Goal: Transaction & Acquisition: Purchase product/service

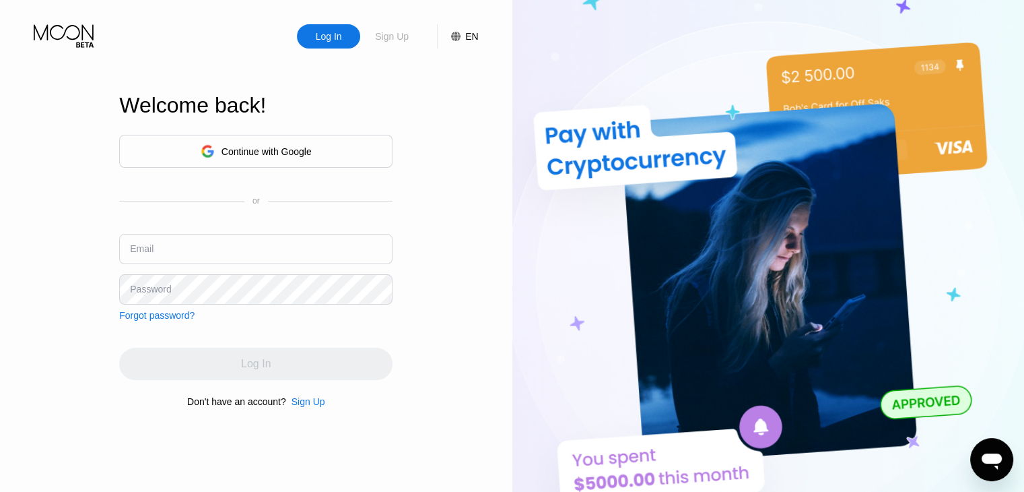
click at [381, 45] on div "Sign Up" at bounding box center [391, 36] width 63 height 24
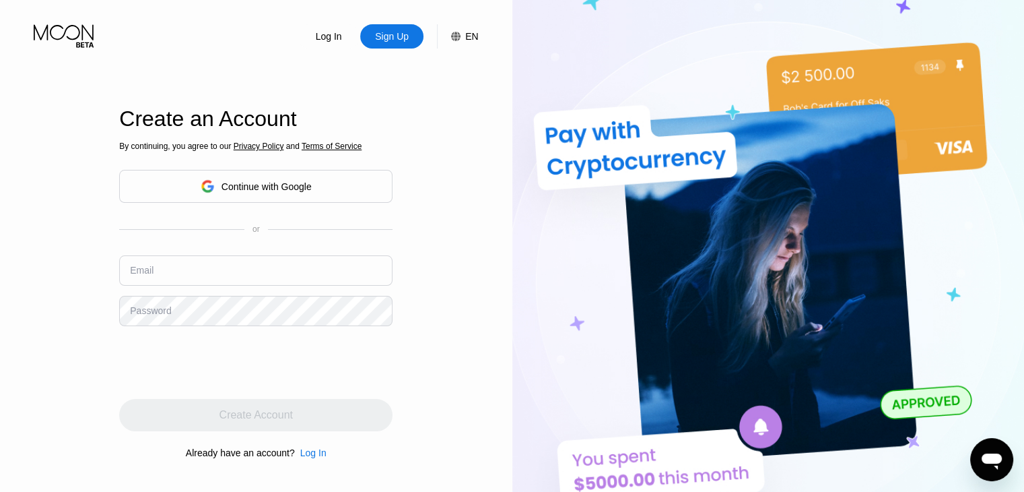
click at [321, 281] on div "By continuing, you agree to our Privacy Policy and Terms of Service Continue wi…" at bounding box center [255, 300] width 273 height 324
click at [293, 279] on input "text" at bounding box center [255, 270] width 273 height 30
click at [265, 268] on input "text" at bounding box center [255, 270] width 273 height 30
paste input "RickiReveron65@outlook.com"
type input "RickiReveron65@outlook.com"
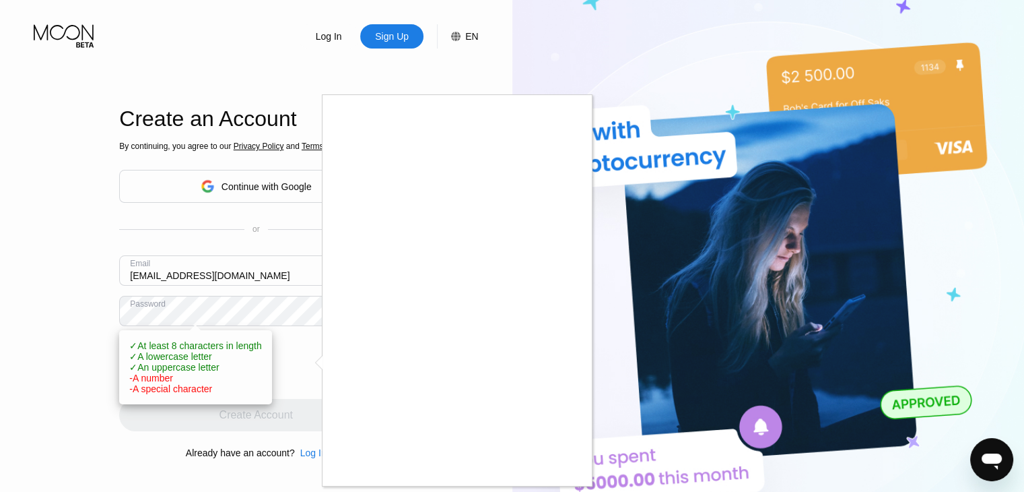
click at [283, 321] on div at bounding box center [512, 246] width 1024 height 492
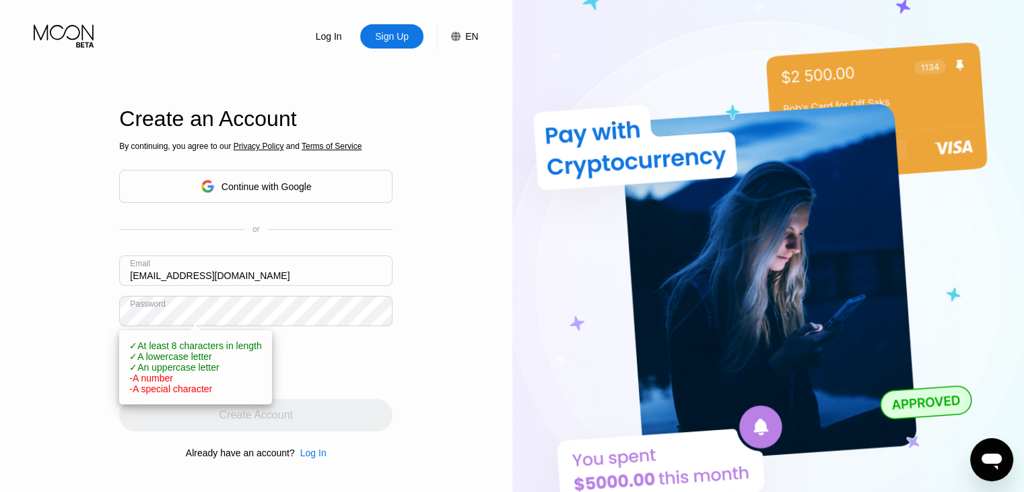
click at [271, 316] on body "Log In Sign Up EN Language English Save Welcome back! Continue with Google or E…" at bounding box center [512, 246] width 1024 height 492
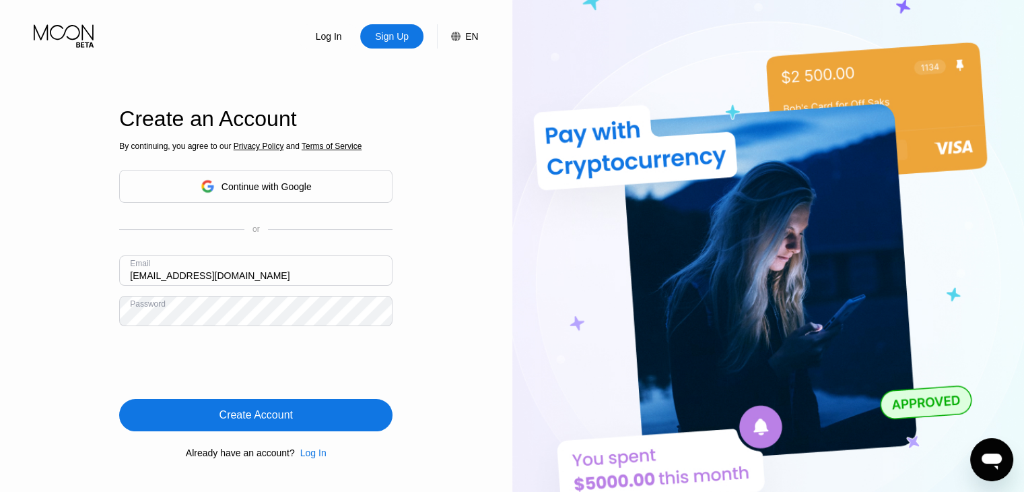
click at [333, 410] on div "Create Account" at bounding box center [255, 415] width 273 height 32
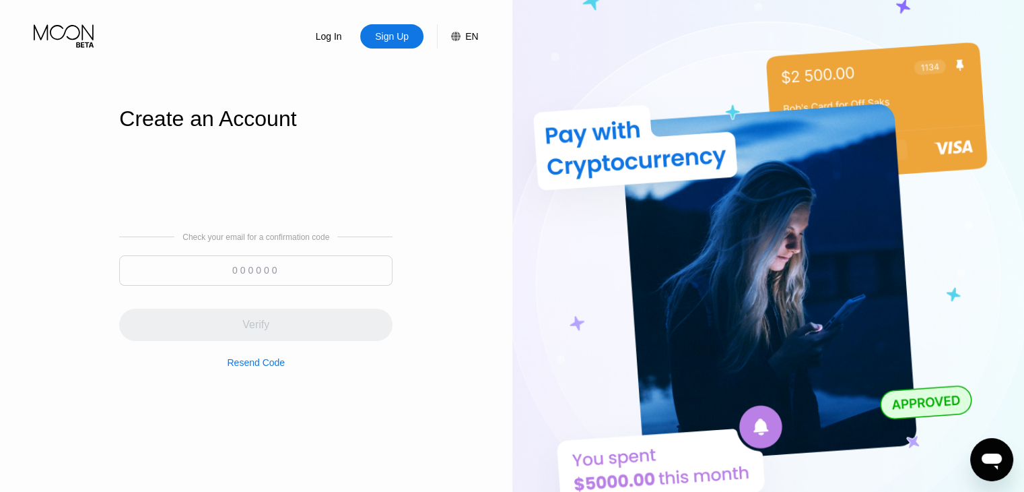
click at [213, 272] on input at bounding box center [255, 270] width 273 height 30
paste input "223143"
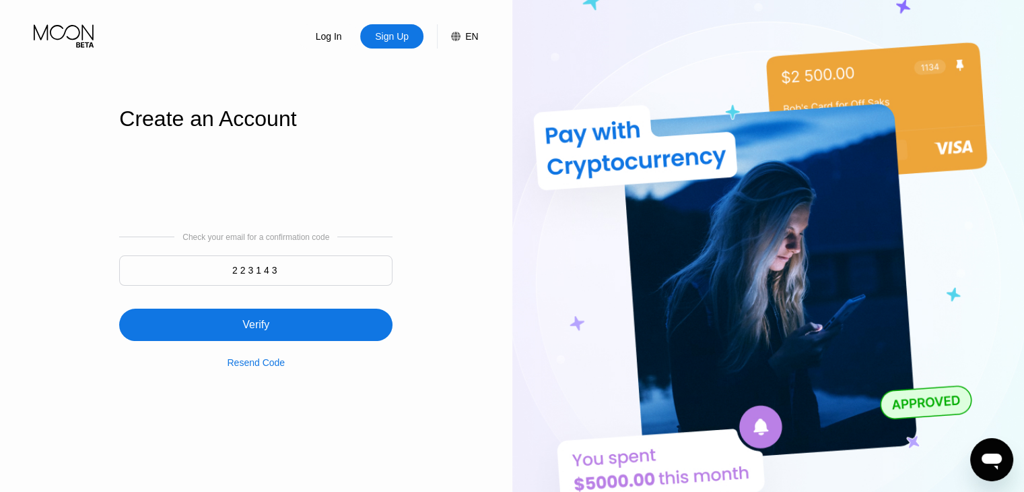
type input "223143"
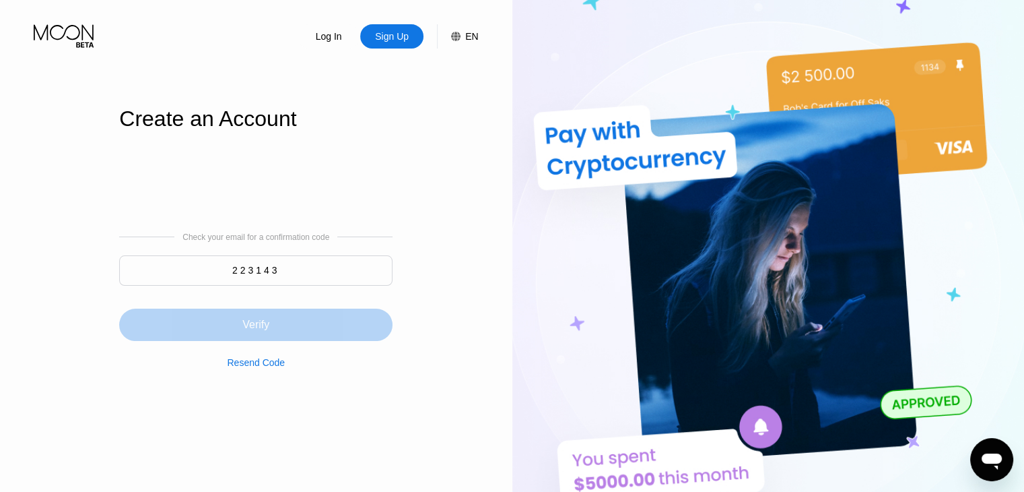
click at [273, 324] on div "Verify" at bounding box center [255, 324] width 273 height 32
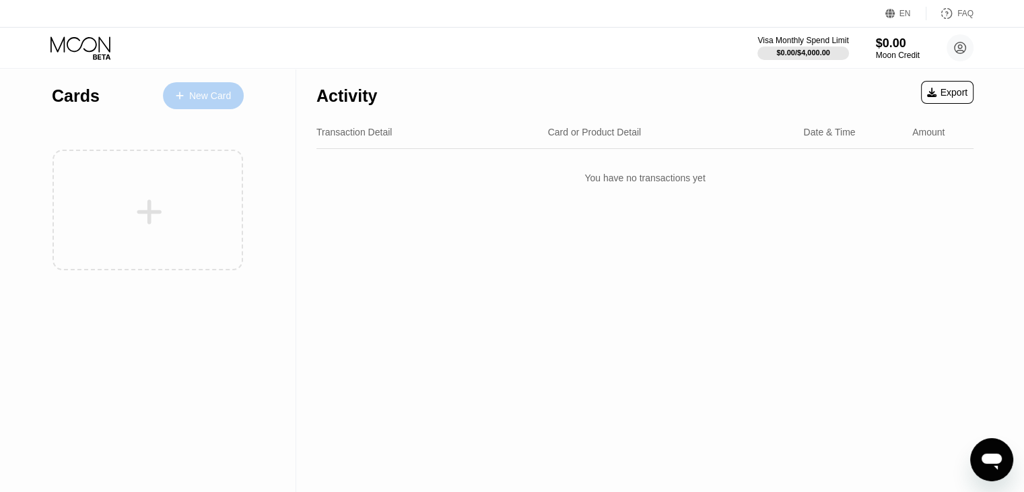
click at [216, 82] on div "New Card" at bounding box center [203, 95] width 81 height 27
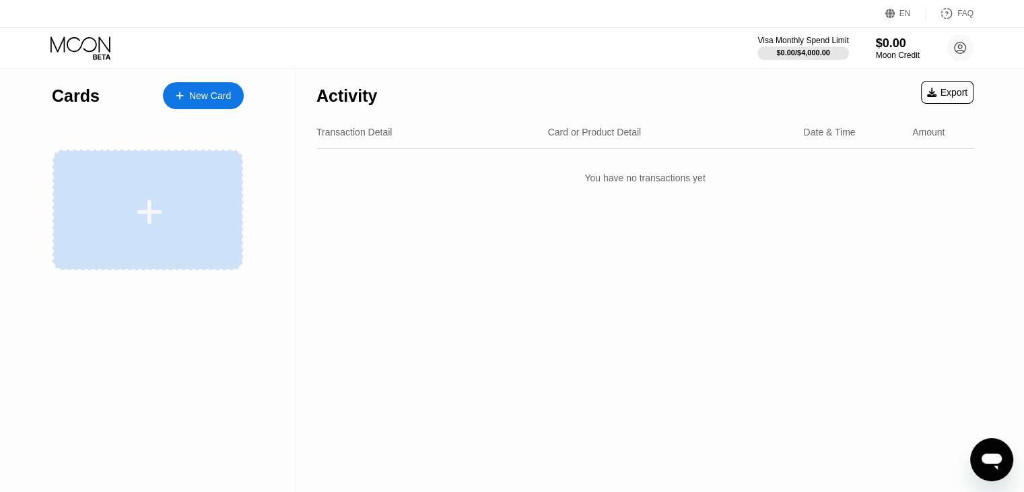
click at [183, 206] on div at bounding box center [149, 212] width 167 height 30
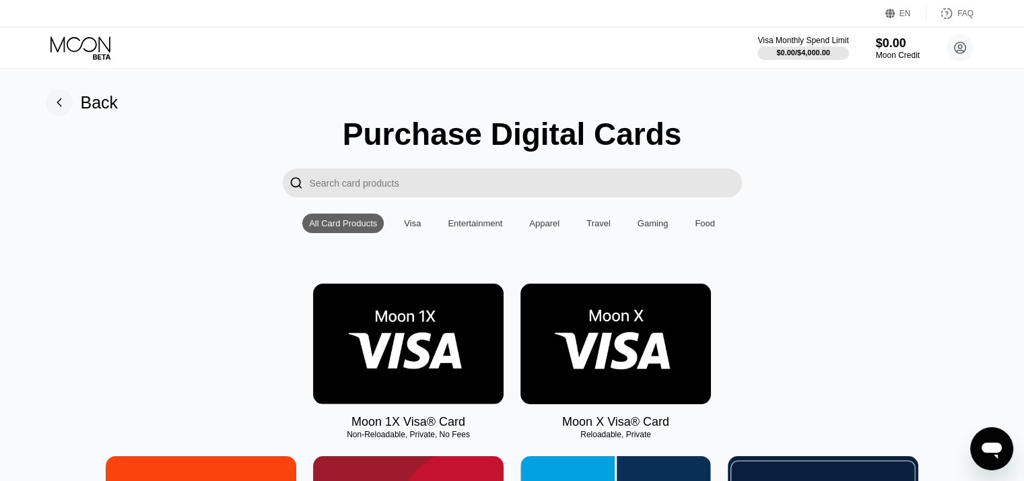
click at [865, 350] on div "Moon 1X Visa® Card Non-Reloadable, Private, No Fees Moon X Visa® Card Reloadabl…" at bounding box center [512, 356] width 994 height 145
click at [640, 326] on img at bounding box center [616, 344] width 191 height 121
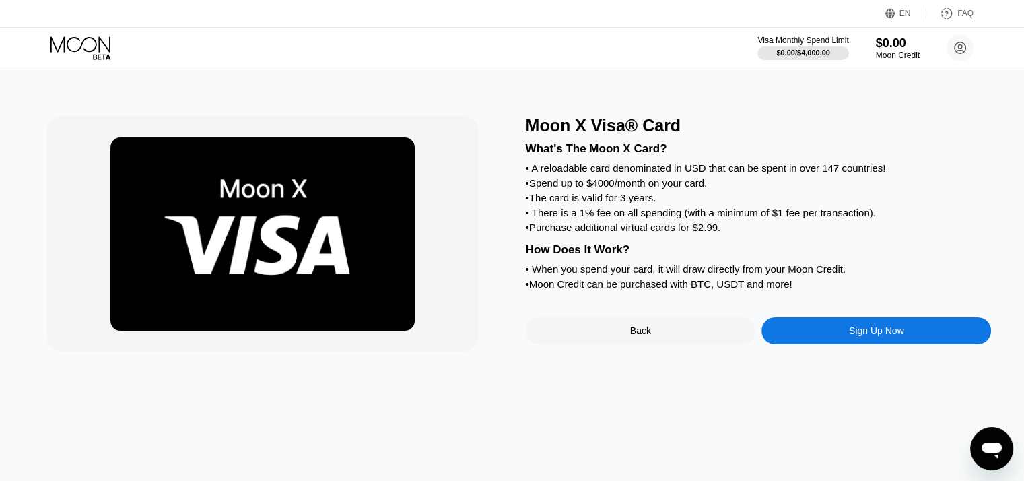
click at [909, 7] on div "EN" at bounding box center [906, 13] width 41 height 13
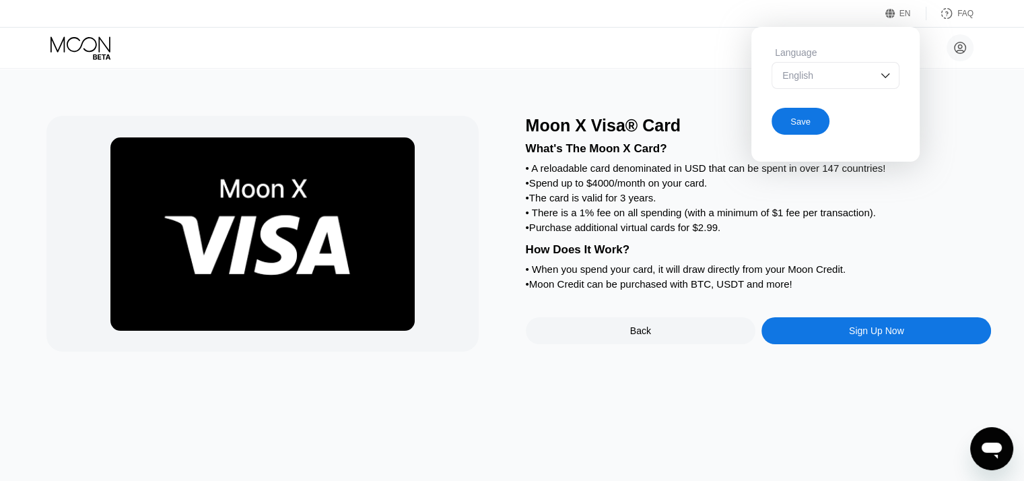
click at [869, 84] on div "English" at bounding box center [836, 75] width 128 height 27
click at [975, 119] on div "Moon X Visa® Card" at bounding box center [759, 126] width 466 height 20
click at [975, 117] on div "Moon X Visa® Card" at bounding box center [759, 126] width 466 height 20
click at [966, 121] on div "Moon X Visa® Card" at bounding box center [759, 126] width 466 height 20
click at [851, 61] on div "Language English English Spanish" at bounding box center [836, 74] width 128 height 55
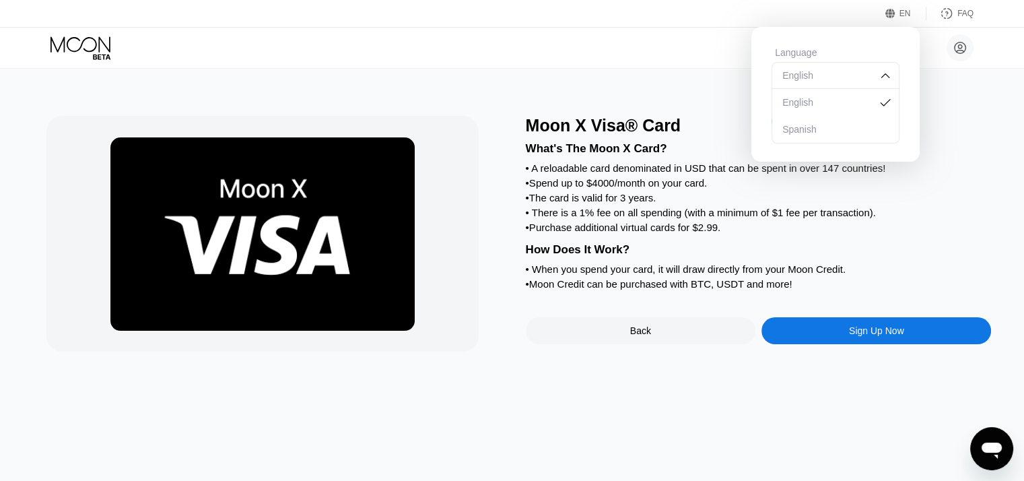
click at [851, 63] on div "English" at bounding box center [836, 75] width 128 height 27
click at [947, 174] on div "• A reloadable card denominated in USD that can be spent in over 147 countries!" at bounding box center [759, 167] width 466 height 11
click at [994, 118] on div "Moon X Visa® Card What's The Moon X Card? • A reloadable card denominated in US…" at bounding box center [512, 275] width 1034 height 412
click at [900, 189] on div "• Spend up to $4000/month on your card." at bounding box center [759, 182] width 466 height 11
click at [929, 156] on div "What's The Moon X Card?" at bounding box center [759, 148] width 466 height 13
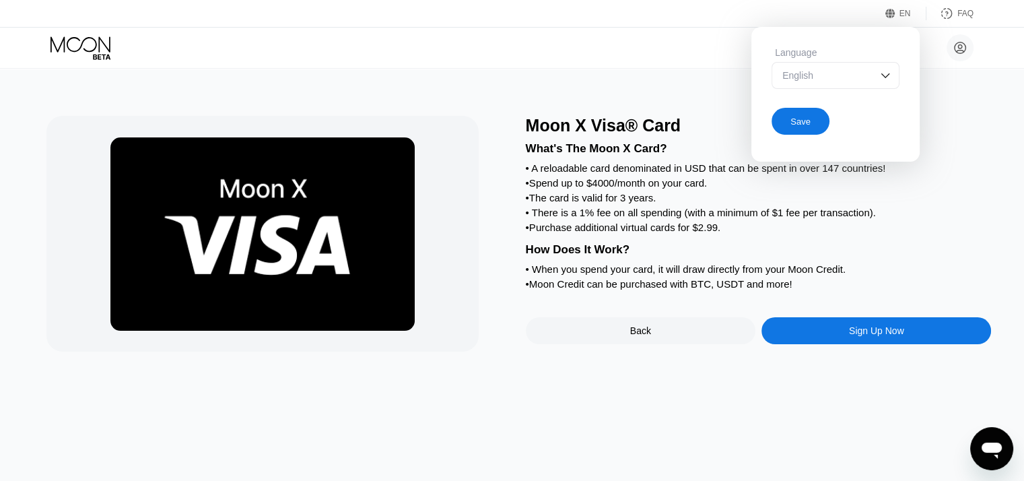
click at [787, 126] on div "Save" at bounding box center [801, 121] width 58 height 27
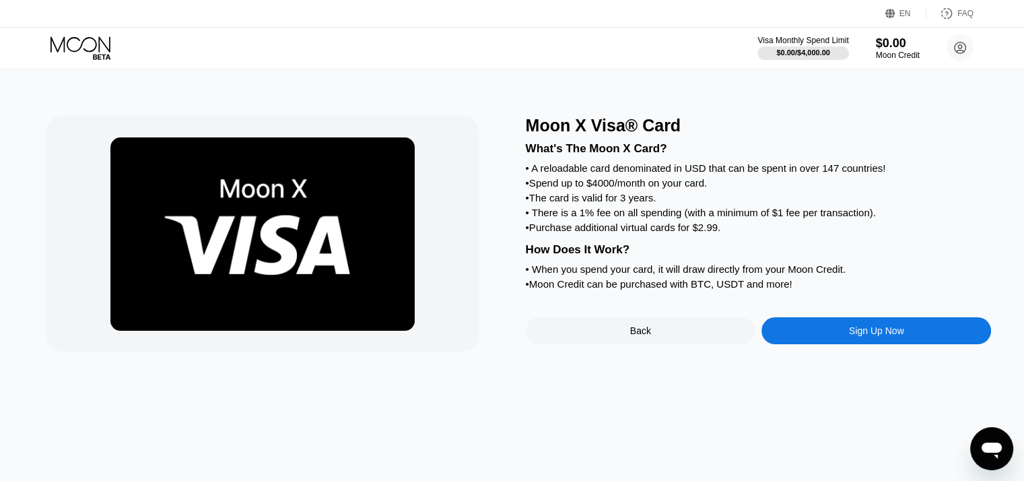
click at [799, 344] on div "Sign Up Now" at bounding box center [877, 330] width 230 height 27
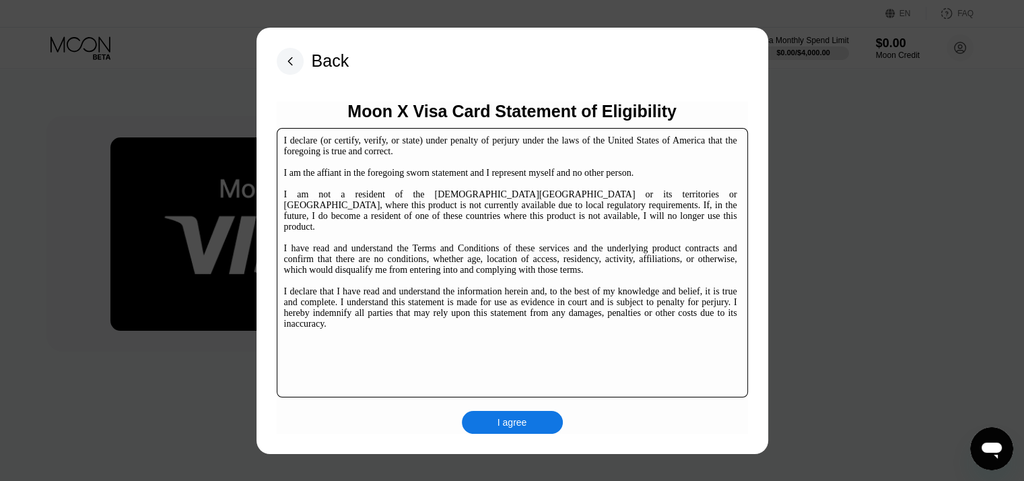
click at [620, 423] on div "Moon X Visa Card Statement of Eligibility I declare (or certify, verify, or sta…" at bounding box center [512, 268] width 471 height 332
click at [533, 433] on div "I agree" at bounding box center [512, 422] width 101 height 23
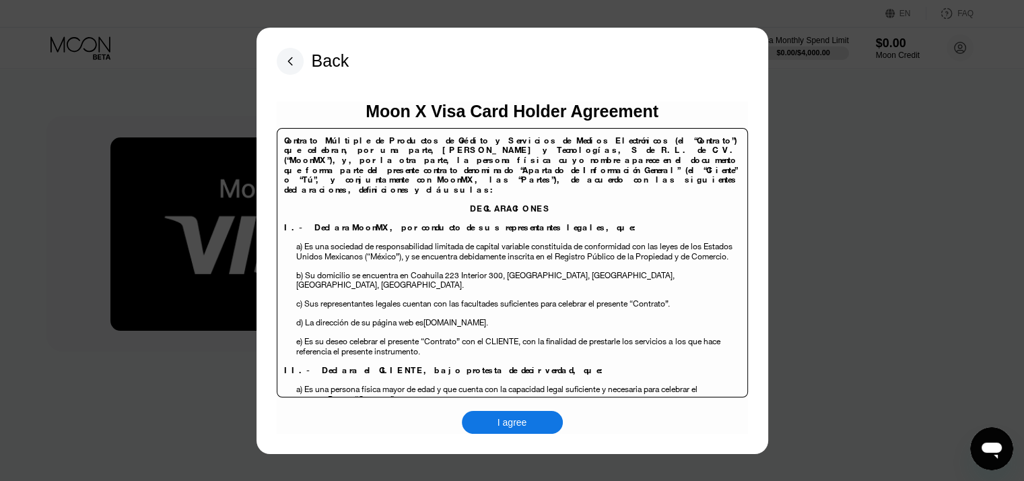
click at [535, 418] on div "I agree" at bounding box center [512, 422] width 101 height 23
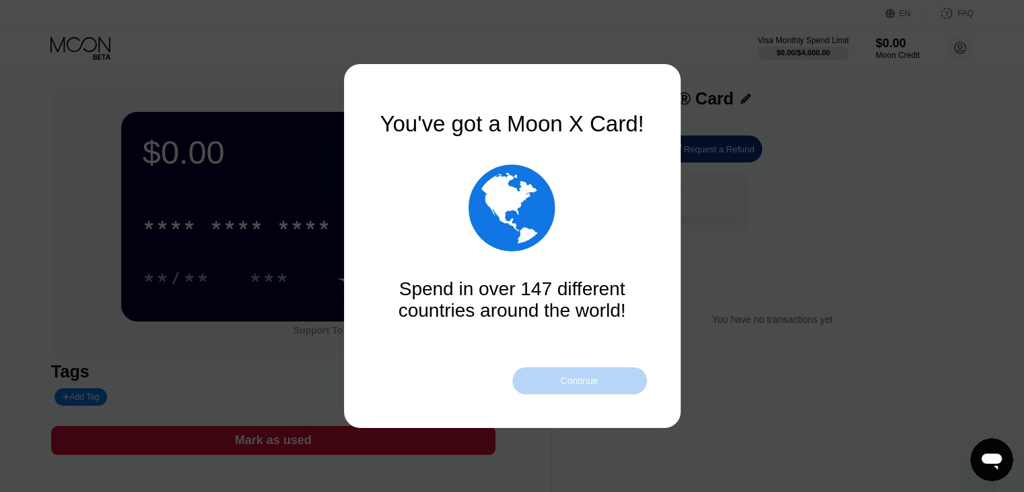
drag, startPoint x: 595, startPoint y: 370, endPoint x: 603, endPoint y: 366, distance: 9.4
click at [597, 370] on div "Continue" at bounding box center [580, 380] width 135 height 27
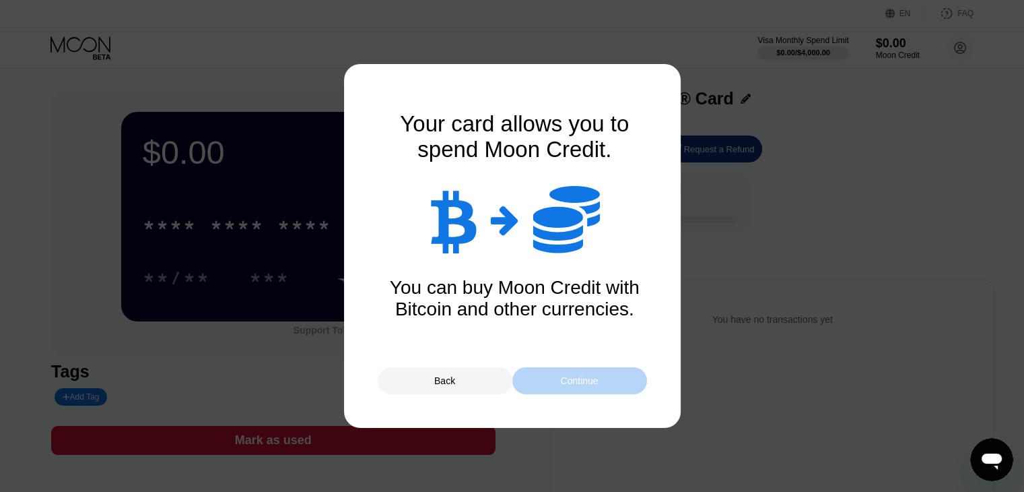
click at [611, 385] on div "Continue" at bounding box center [580, 380] width 135 height 27
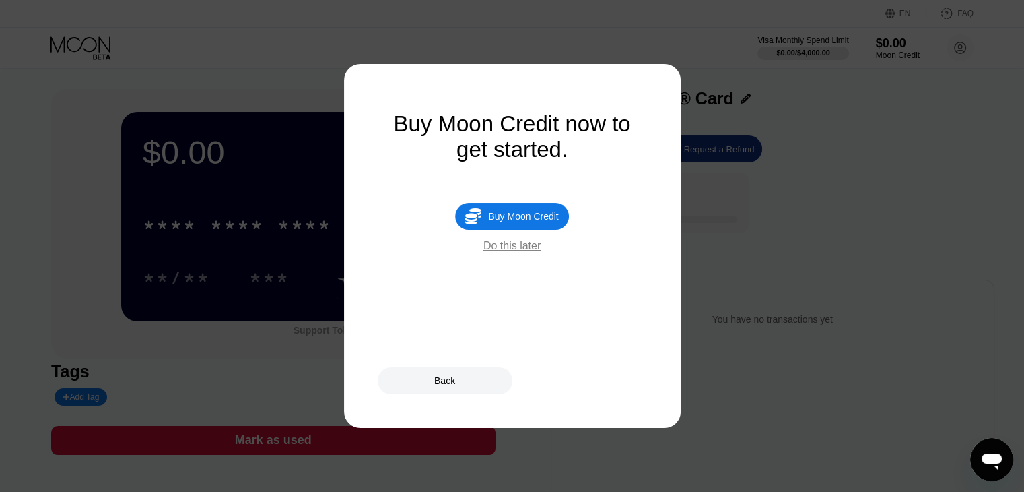
click at [442, 384] on div "Back" at bounding box center [444, 380] width 21 height 11
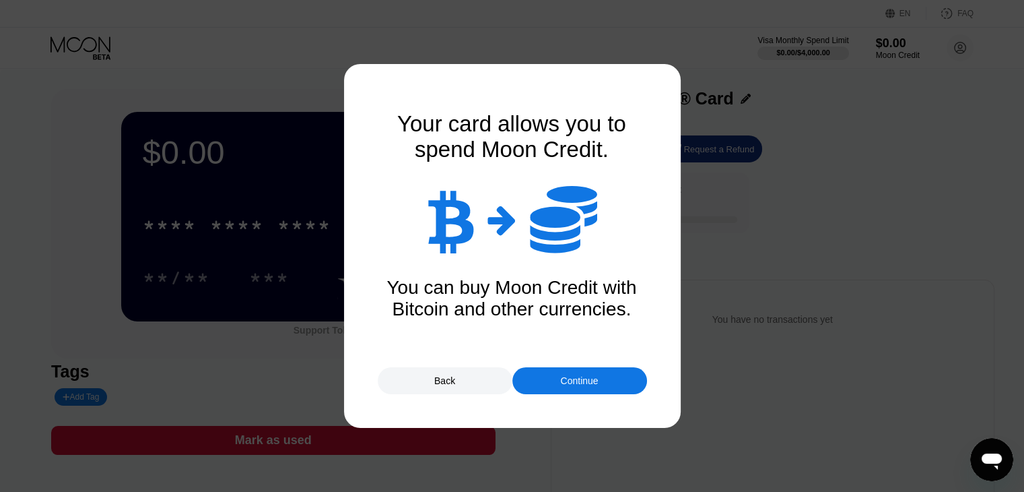
click at [542, 368] on div "Continue" at bounding box center [580, 380] width 135 height 27
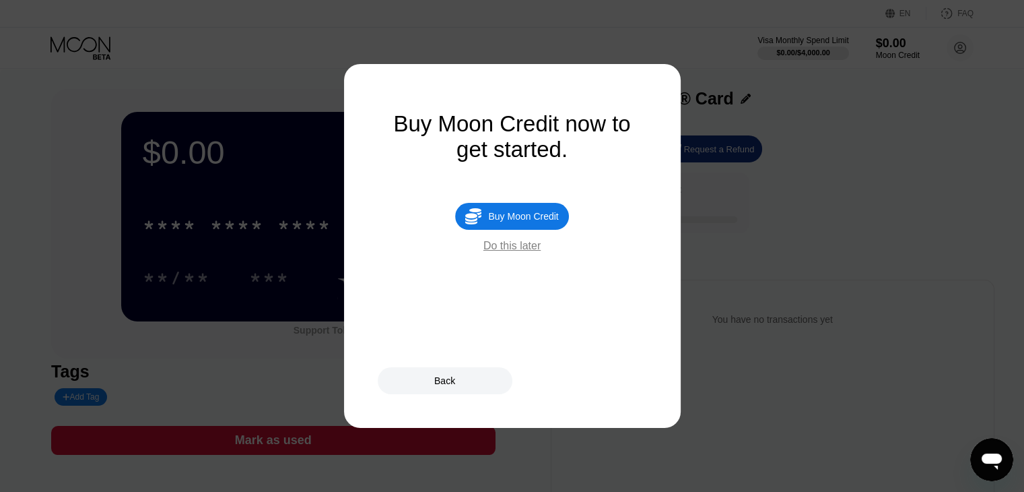
click at [506, 252] on div "Do this later" at bounding box center [512, 246] width 57 height 12
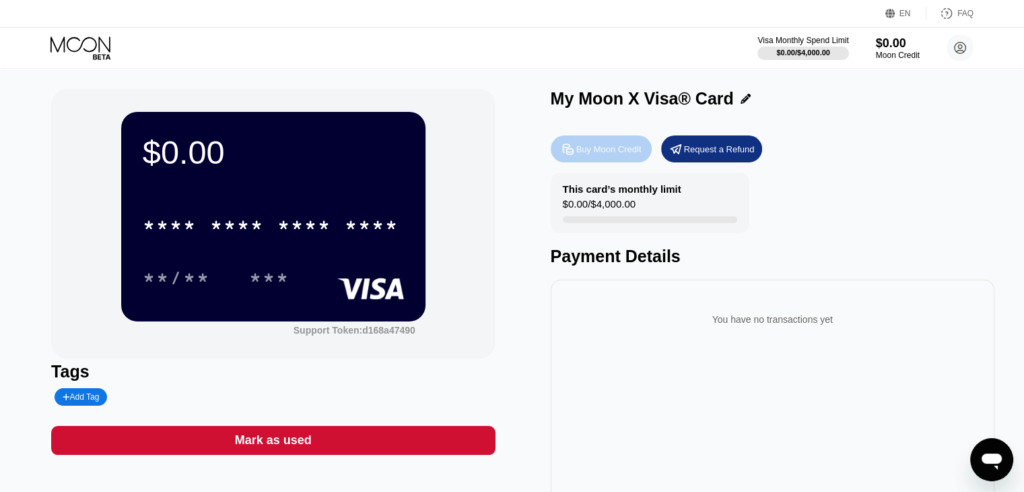
click at [608, 146] on div "Buy Moon Credit" at bounding box center [608, 148] width 65 height 11
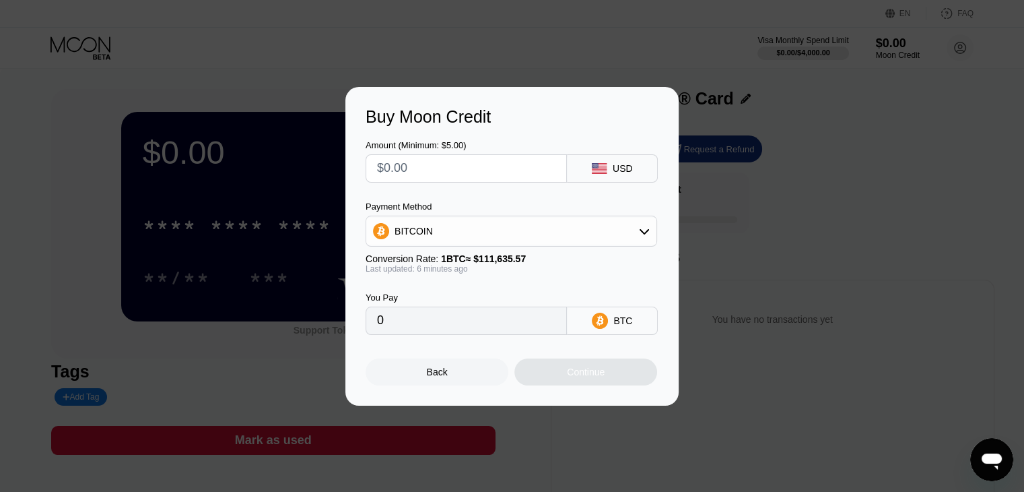
click at [627, 163] on div "USD" at bounding box center [623, 168] width 20 height 11
click at [620, 165] on div "USD" at bounding box center [623, 168] width 20 height 11
click at [622, 178] on div "USD" at bounding box center [612, 168] width 91 height 28
click at [610, 170] on div "USD" at bounding box center [612, 168] width 91 height 28
click at [596, 164] on icon at bounding box center [595, 165] width 7 height 5
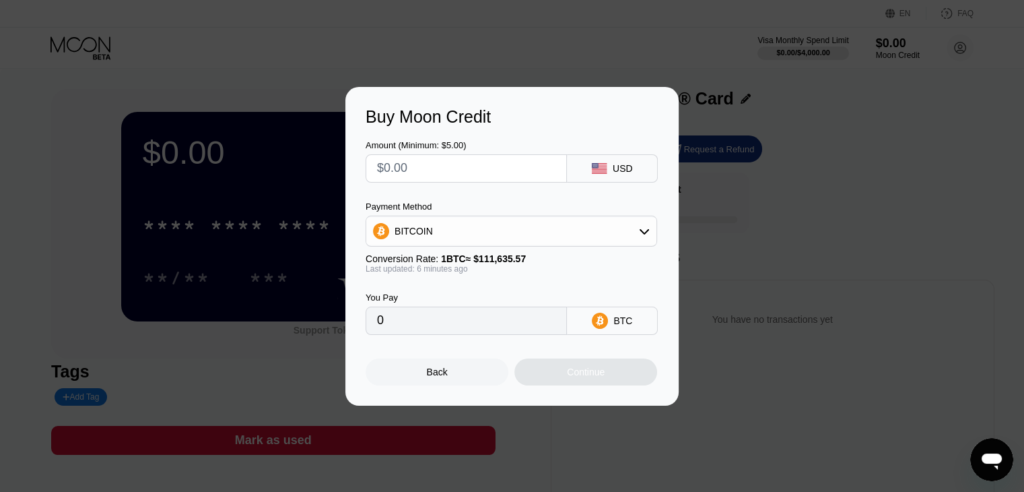
click at [523, 168] on input "text" at bounding box center [466, 168] width 178 height 27
click at [568, 184] on div "Amount (Minimum: $5.00) USD Payment Method BITCOIN Conversion Rate: 1 BTC ≈ $11…" at bounding box center [512, 231] width 293 height 208
click at [449, 166] on input "text" at bounding box center [466, 168] width 178 height 27
type input "$5"
type input "0.00004479"
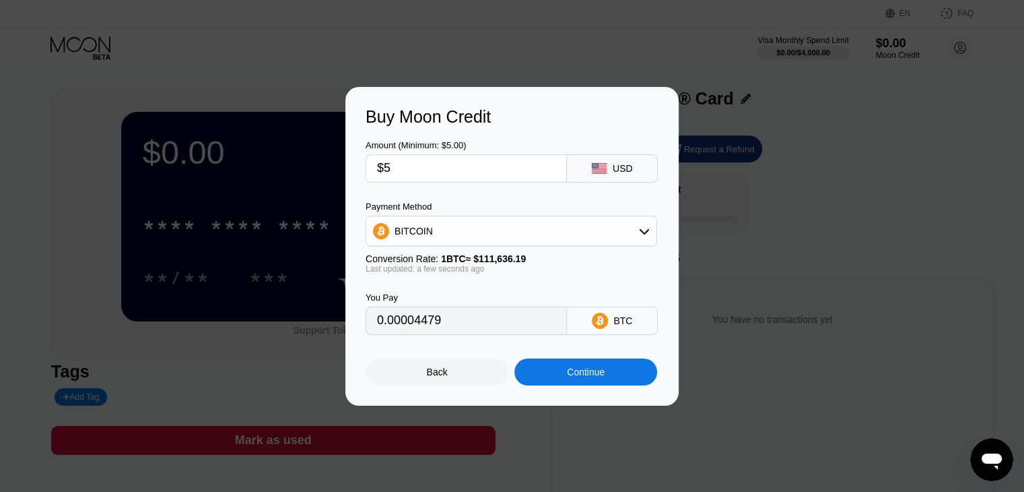
type input "$5"
click at [552, 273] on div "Last updated: a few seconds ago" at bounding box center [512, 268] width 292 height 9
click at [604, 374] on div "Continue" at bounding box center [586, 371] width 38 height 11
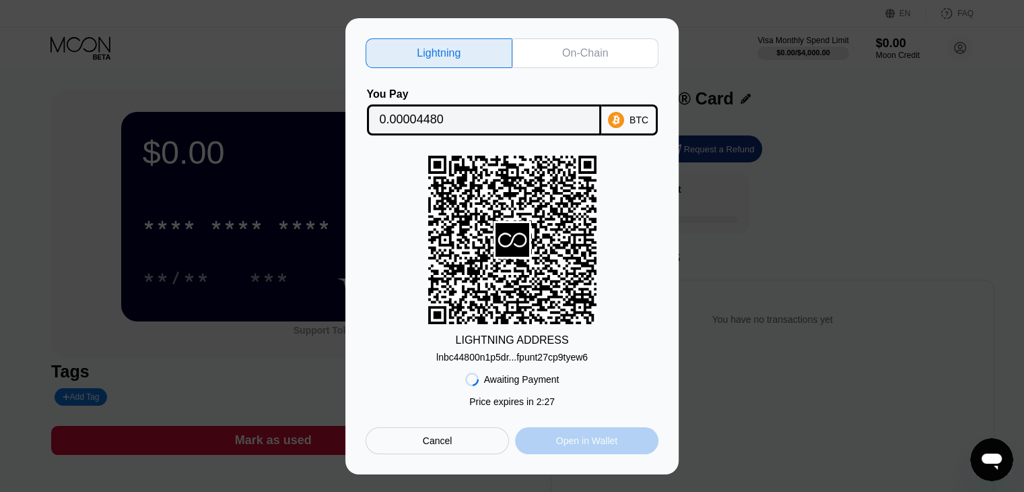
click at [595, 434] on div "Open in Wallet" at bounding box center [586, 440] width 143 height 27
click at [503, 407] on div "Price expires in 2 : 21" at bounding box center [512, 401] width 86 height 11
click at [568, 46] on div "On-Chain" at bounding box center [585, 52] width 46 height 13
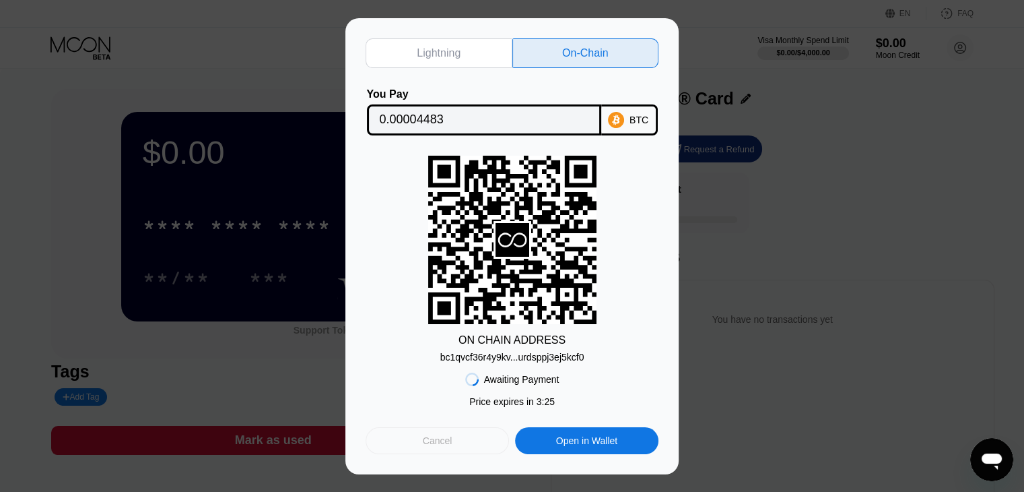
click at [448, 447] on div "Cancel" at bounding box center [438, 440] width 30 height 12
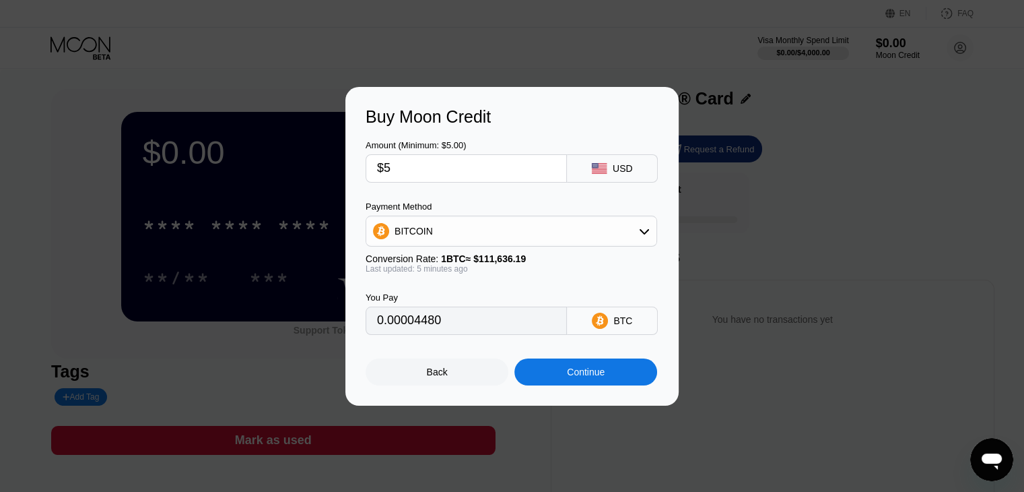
type input "0.00004480"
click at [459, 367] on div "Back" at bounding box center [437, 371] width 143 height 27
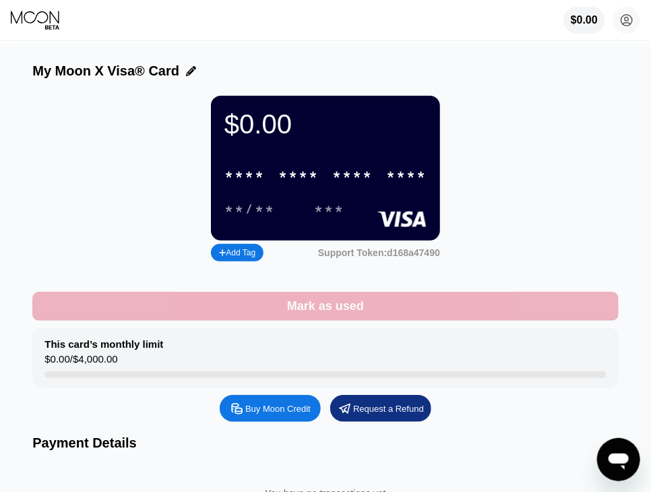
click at [293, 314] on div "Mark as used" at bounding box center [325, 305] width 77 height 15
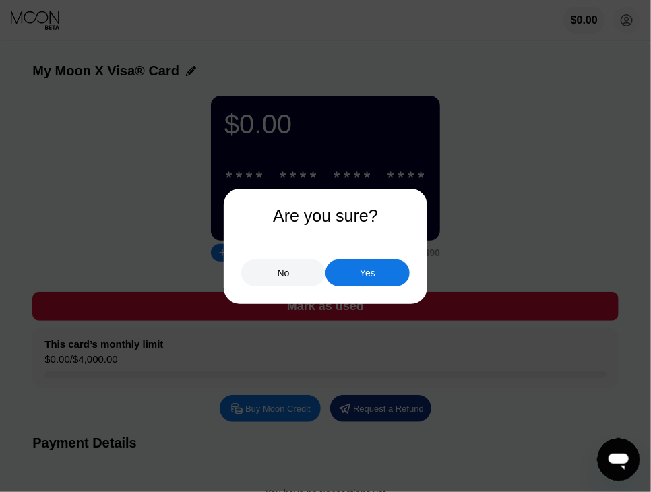
click at [377, 268] on div "Yes" at bounding box center [367, 272] width 84 height 27
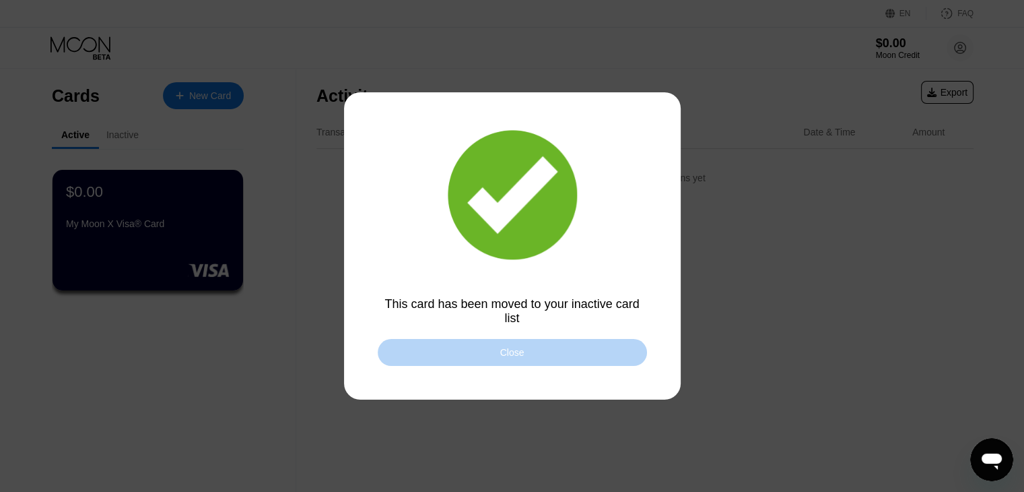
click at [523, 358] on div "Close" at bounding box center [512, 352] width 269 height 27
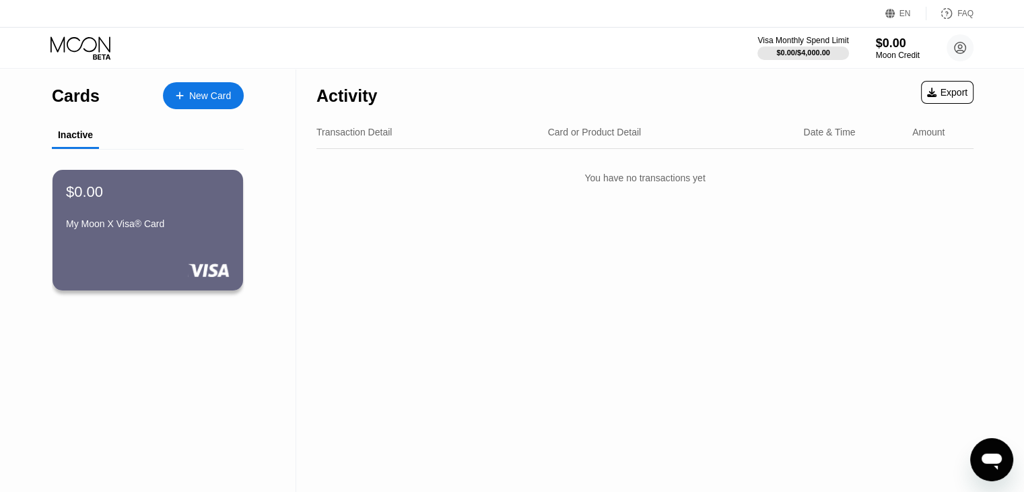
click at [192, 94] on div "New Card" at bounding box center [210, 95] width 42 height 11
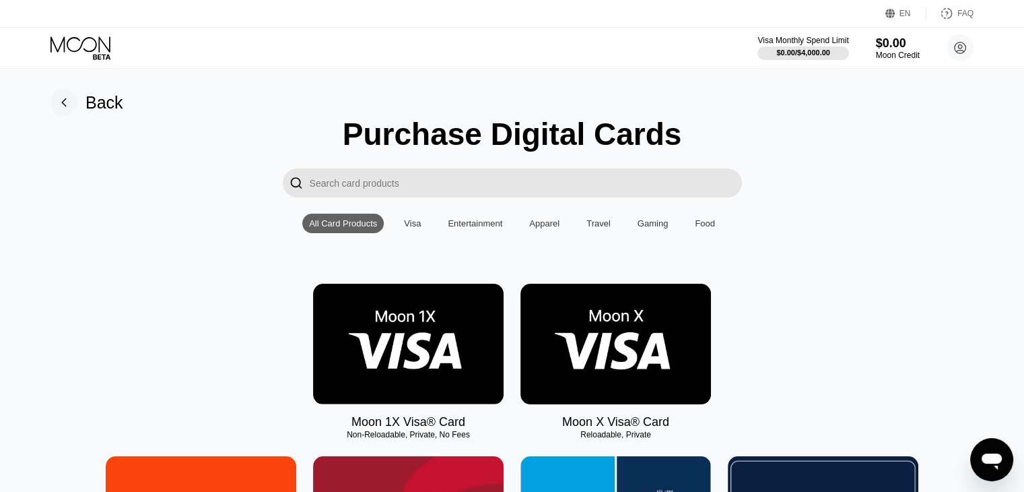
click at [611, 335] on img at bounding box center [616, 344] width 191 height 121
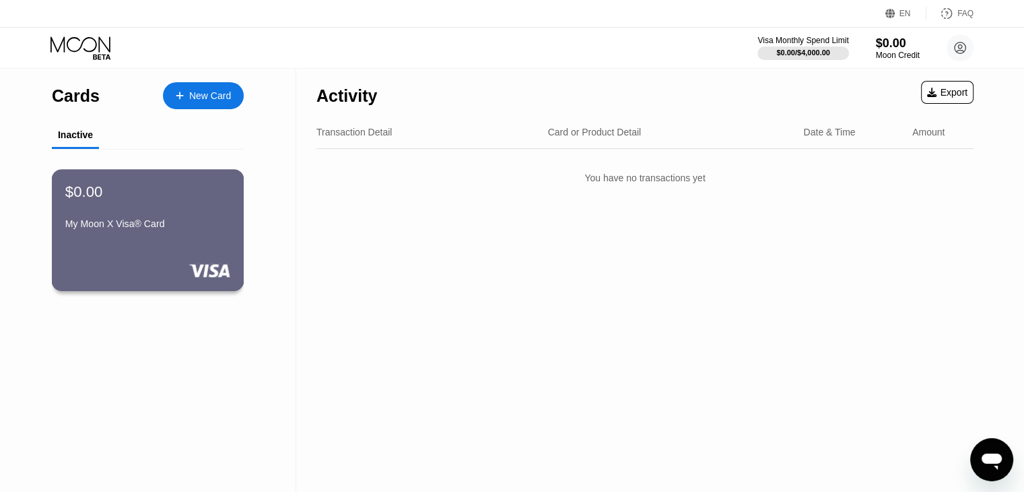
click at [189, 224] on div "My Moon X Visa® Card" at bounding box center [147, 223] width 165 height 11
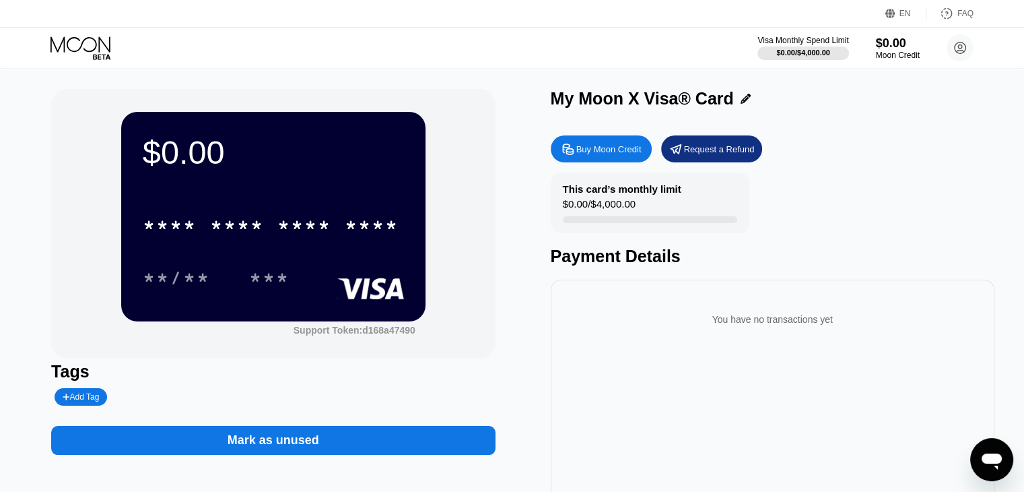
click at [595, 158] on div "Buy Moon Credit" at bounding box center [601, 148] width 101 height 27
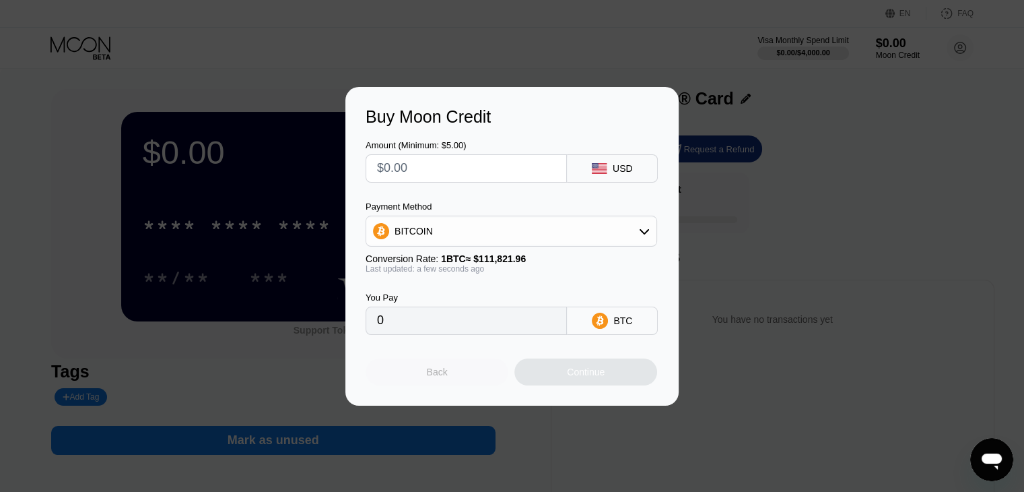
click at [474, 378] on div "Back" at bounding box center [437, 371] width 143 height 27
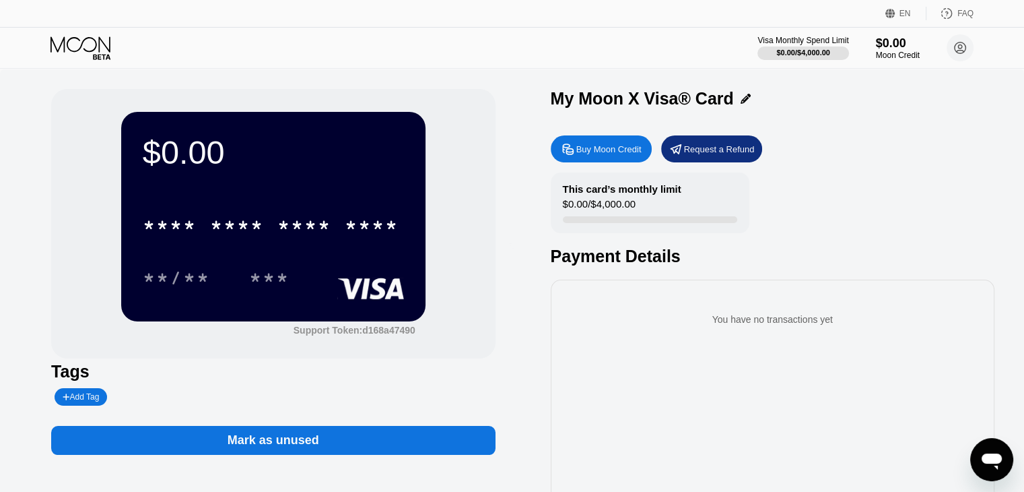
click at [400, 440] on div at bounding box center [512, 246] width 1024 height 492
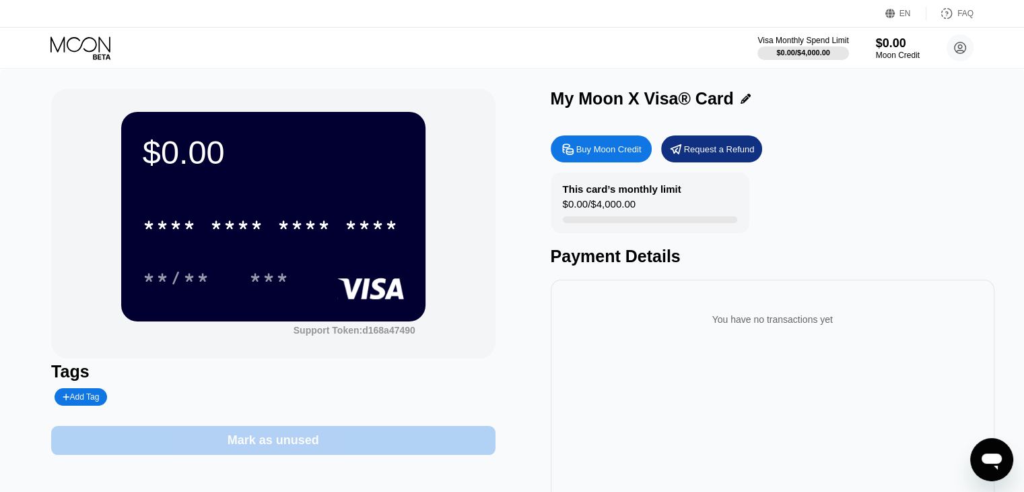
click at [394, 445] on div "Mark as unused" at bounding box center [273, 440] width 444 height 29
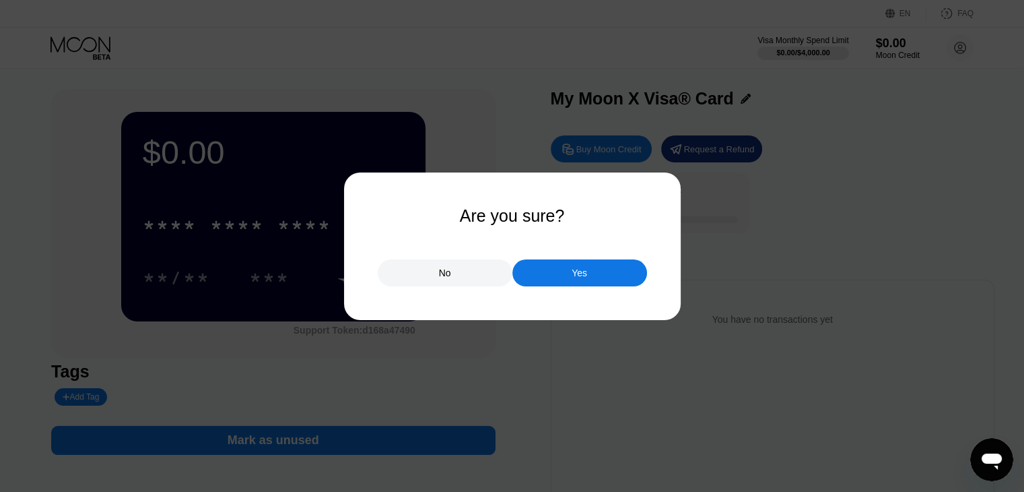
click at [555, 275] on div "Yes" at bounding box center [580, 272] width 135 height 27
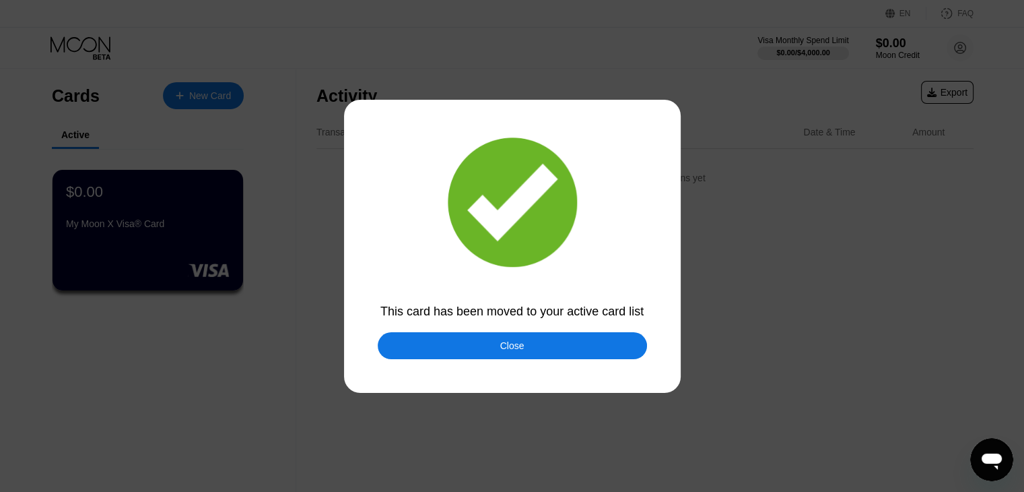
click at [536, 341] on div "Close" at bounding box center [512, 345] width 269 height 27
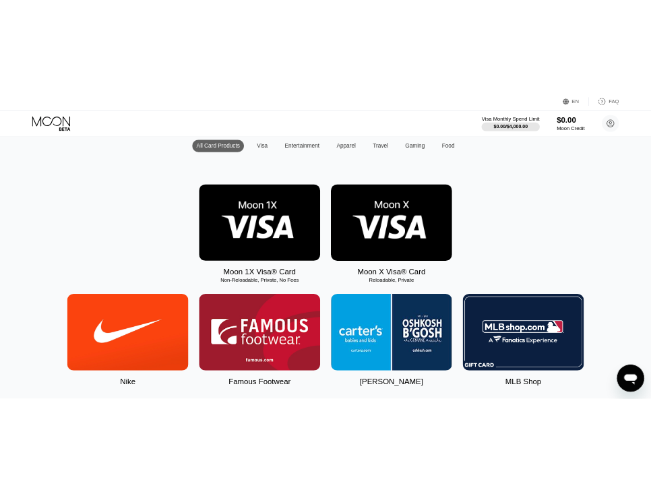
scroll to position [67, 0]
